Goal: Communication & Community: Answer question/provide support

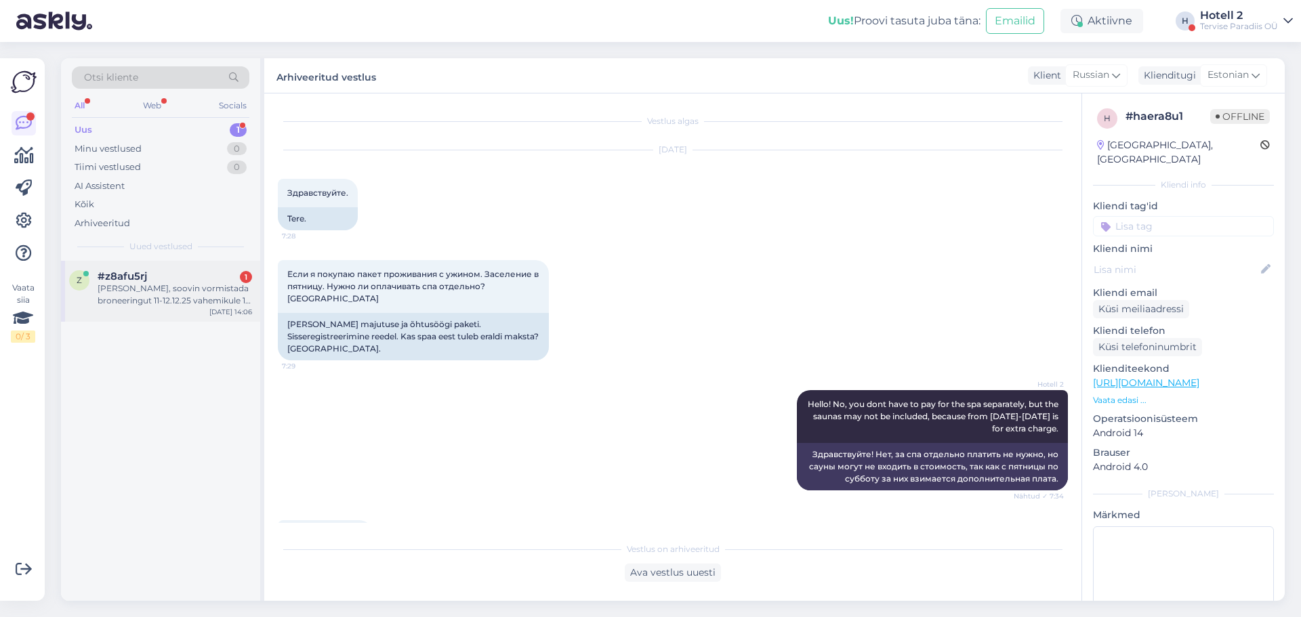
scroll to position [356, 0]
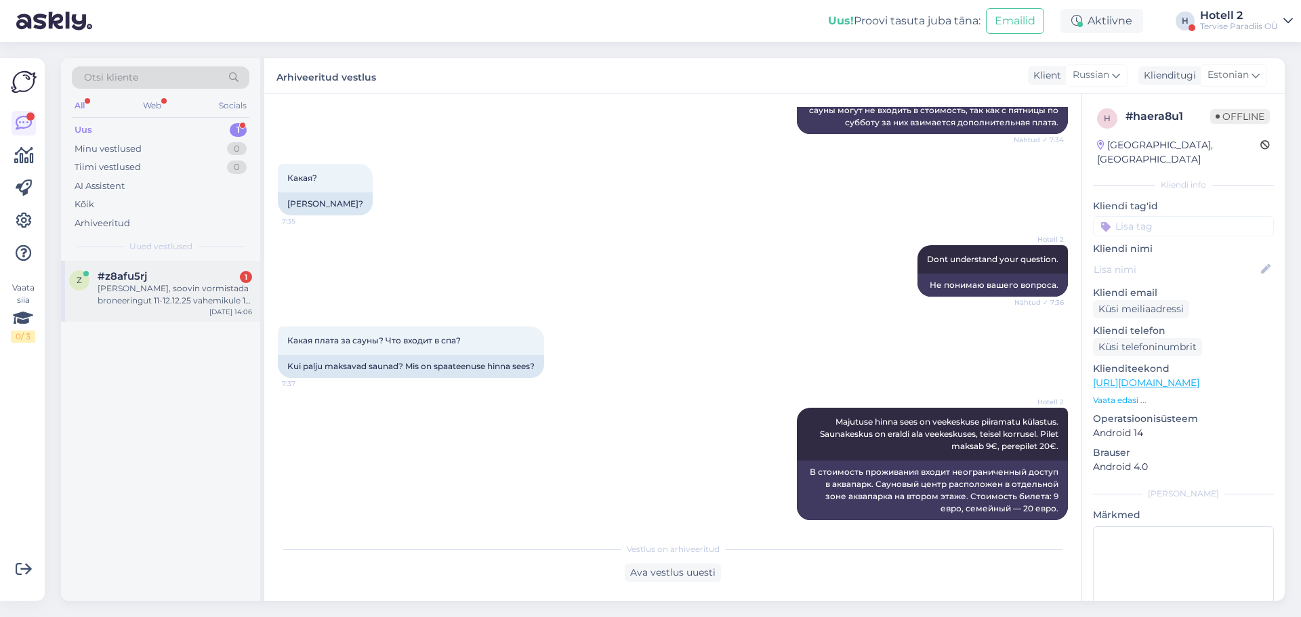
click at [196, 305] on div "[PERSON_NAME], soovin vormistada broneeringut 11-12.12.25 vahemikule 1 täiskasv…" at bounding box center [175, 295] width 155 height 24
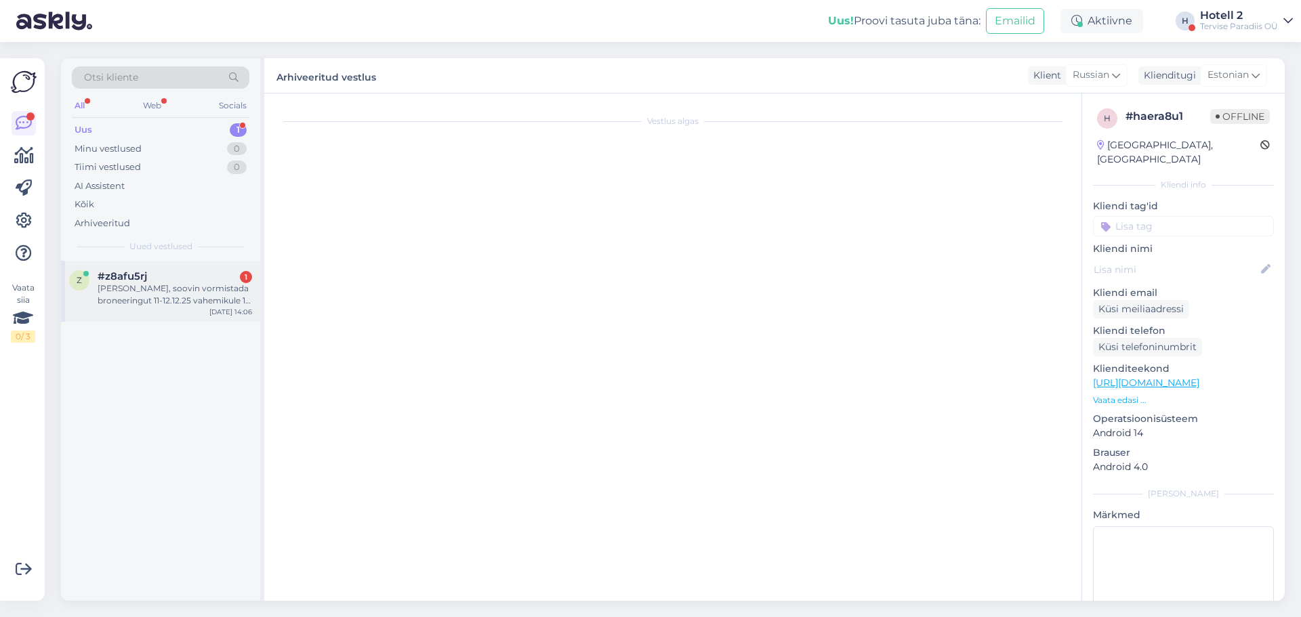
scroll to position [0, 0]
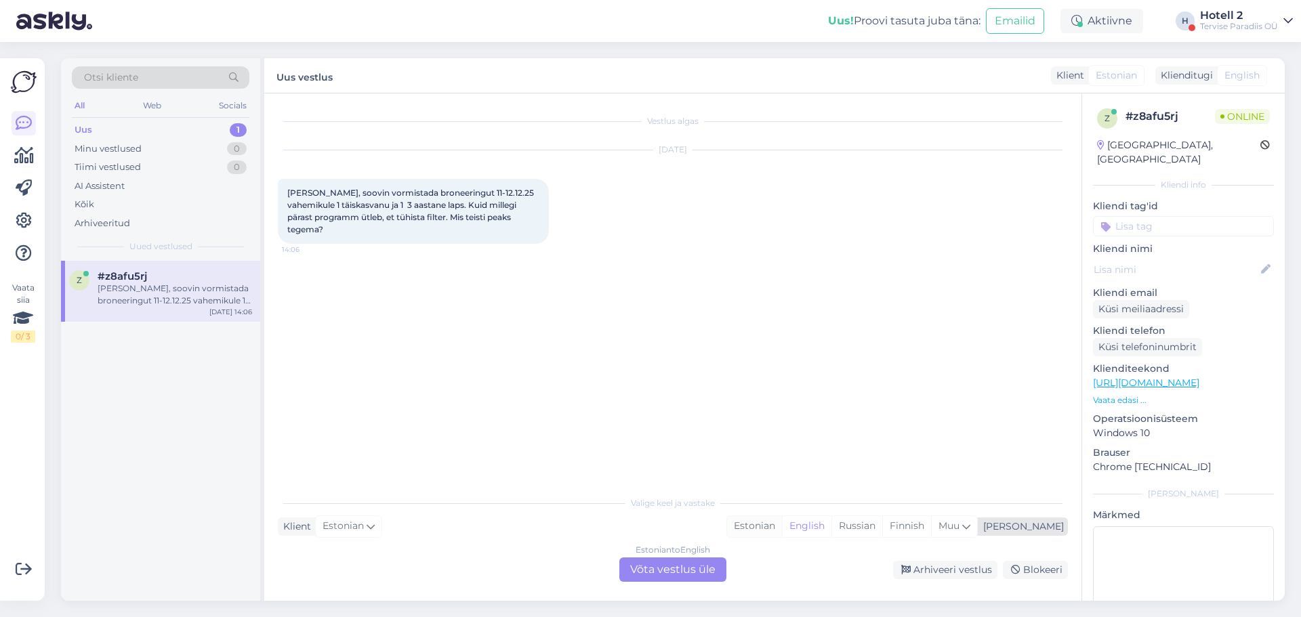
click at [782, 529] on div "Estonian" at bounding box center [754, 526] width 55 height 20
click at [678, 562] on div "Estonian to Estonian Võta vestlus üle" at bounding box center [672, 570] width 107 height 24
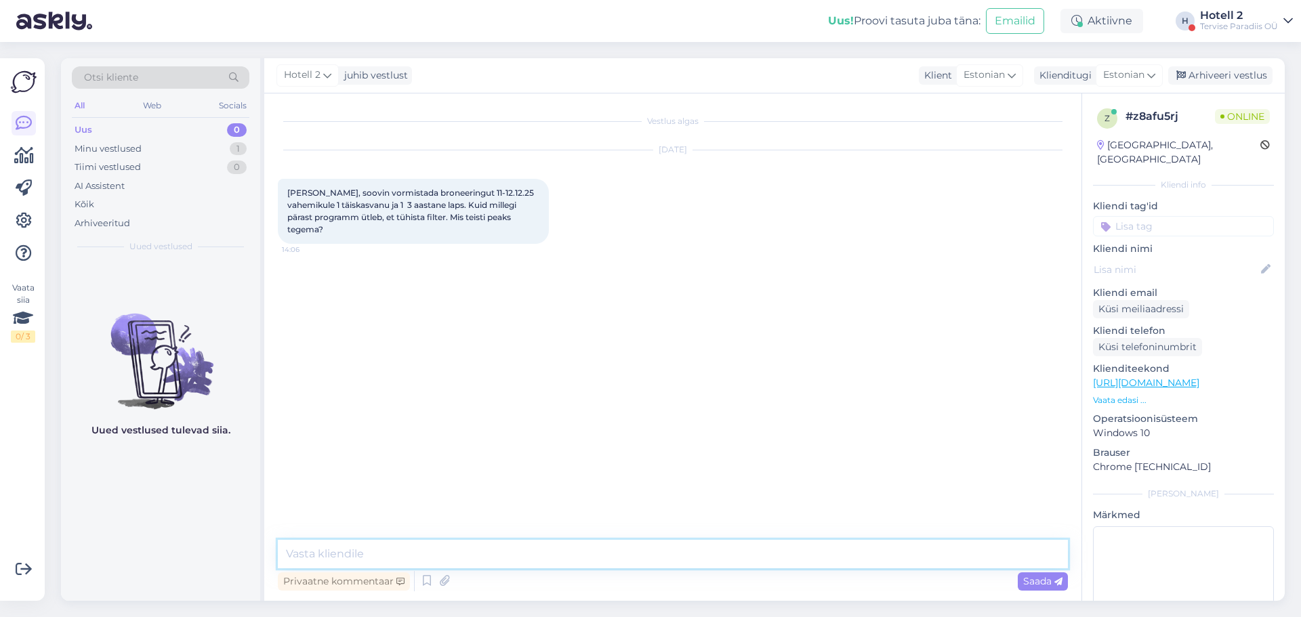
click at [325, 549] on textarea at bounding box center [673, 554] width 790 height 28
type textarea "Tere"
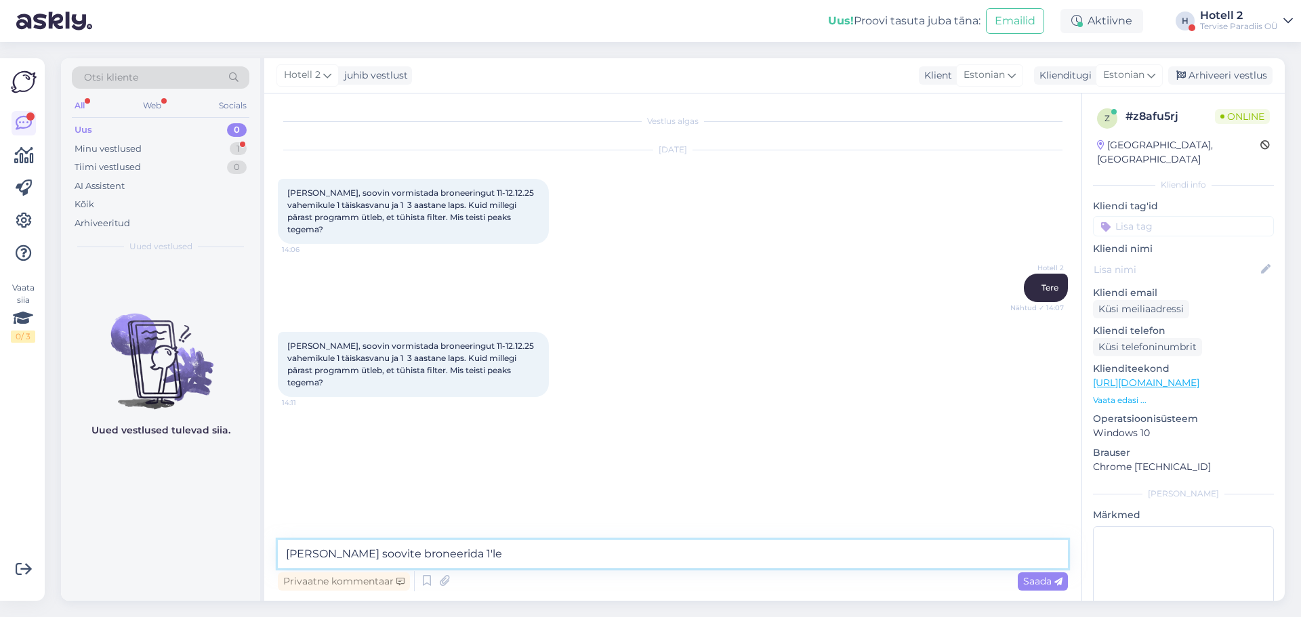
click at [459, 548] on textarea "[PERSON_NAME] soovite broneerida 1'le" at bounding box center [673, 554] width 790 height 28
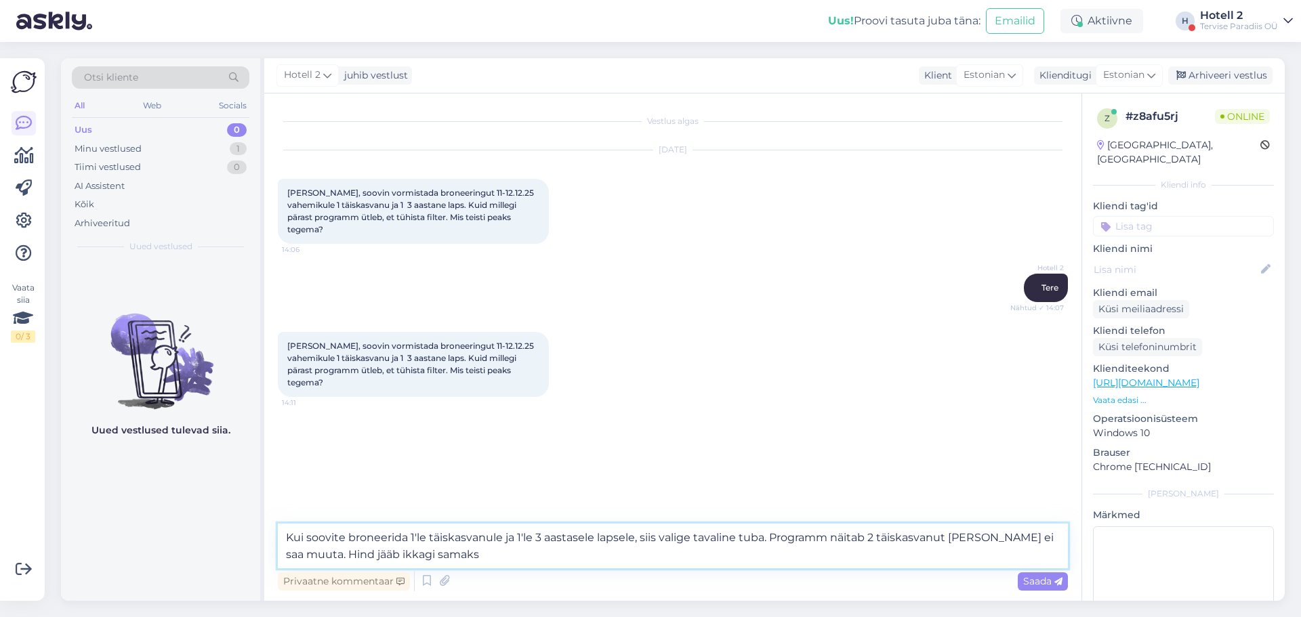
type textarea "Kui soovite broneerida 1'le täiskasvanule ja 1'le 3 aastasele lapsele, siis val…"
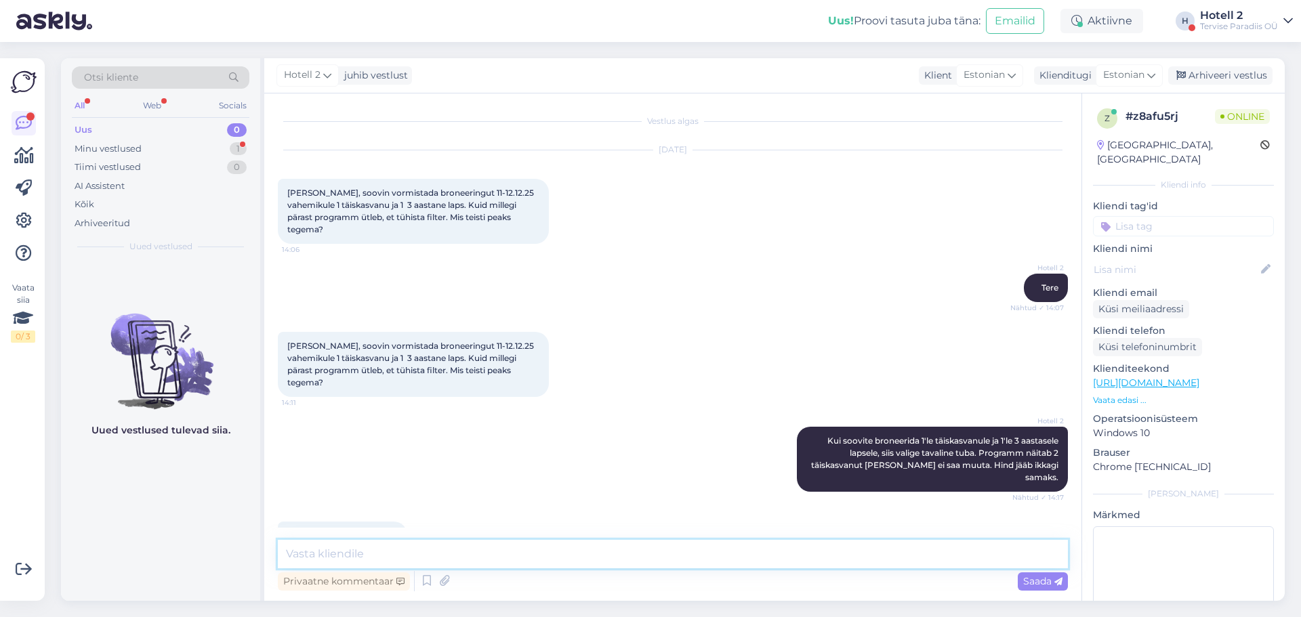
scroll to position [1, 0]
click at [385, 560] on textarea at bounding box center [673, 554] width 790 height 28
paste textarea "[URL][DOMAIN_NAME]"
type textarea "[URL][DOMAIN_NAME]"
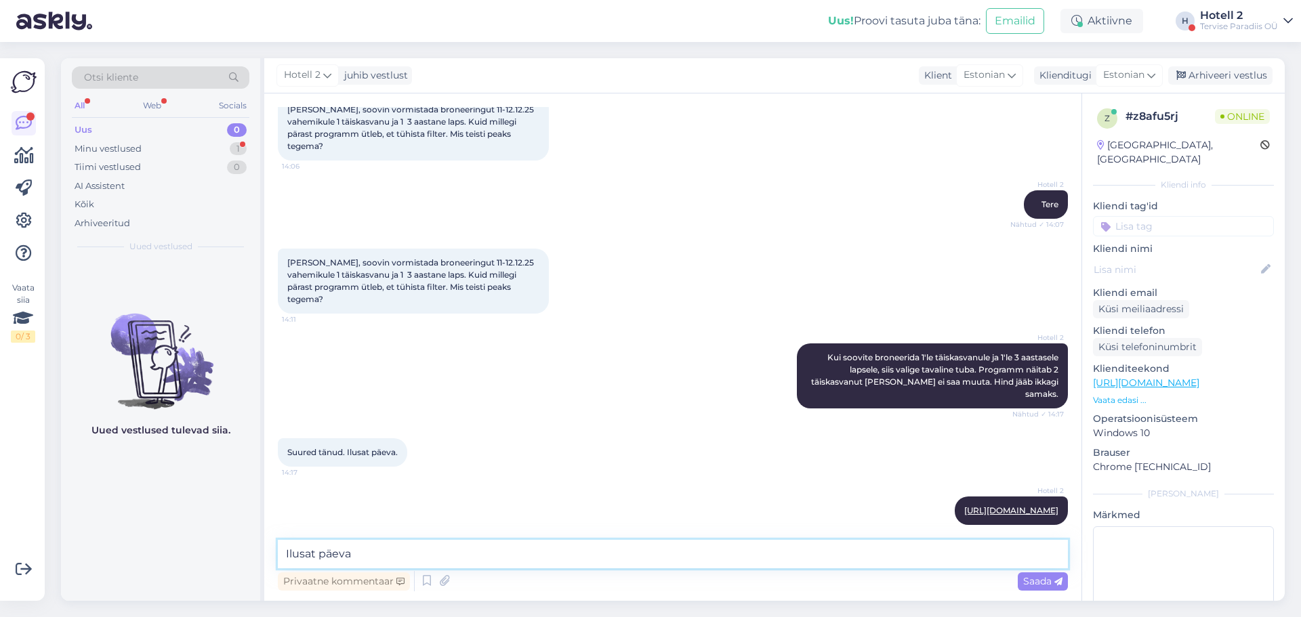
type textarea "Ilusat päeva!"
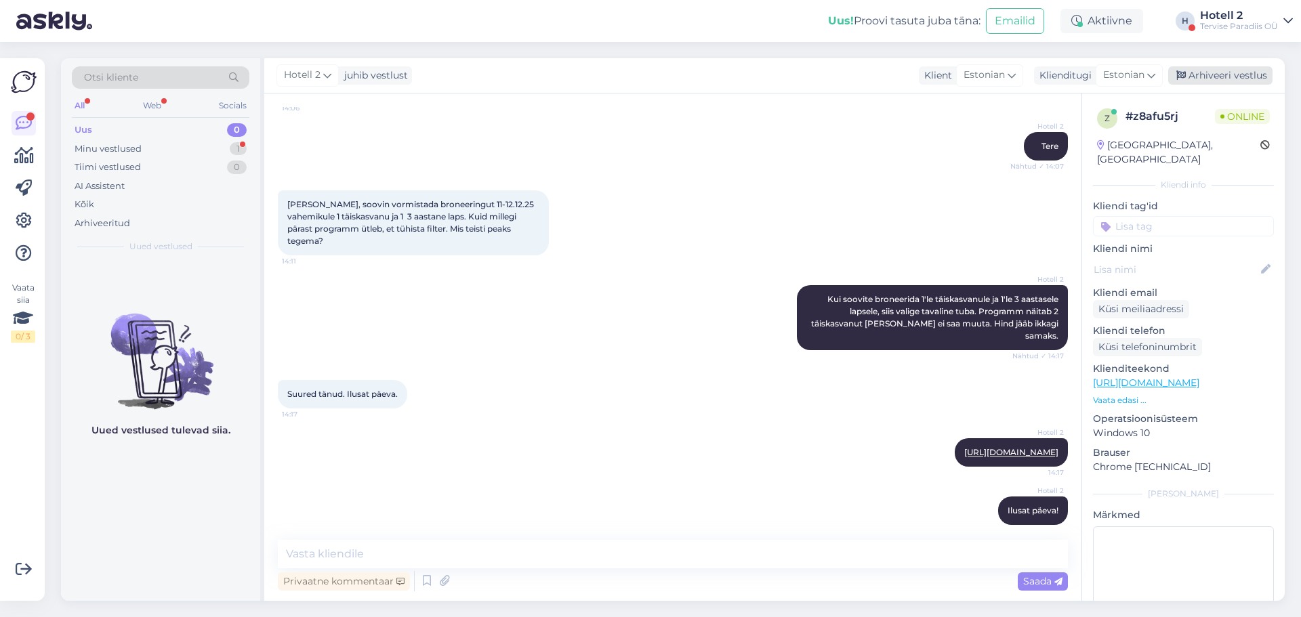
click at [1203, 77] on div "Arhiveeri vestlus" at bounding box center [1220, 75] width 104 height 18
